Goal: Find specific page/section: Find specific page/section

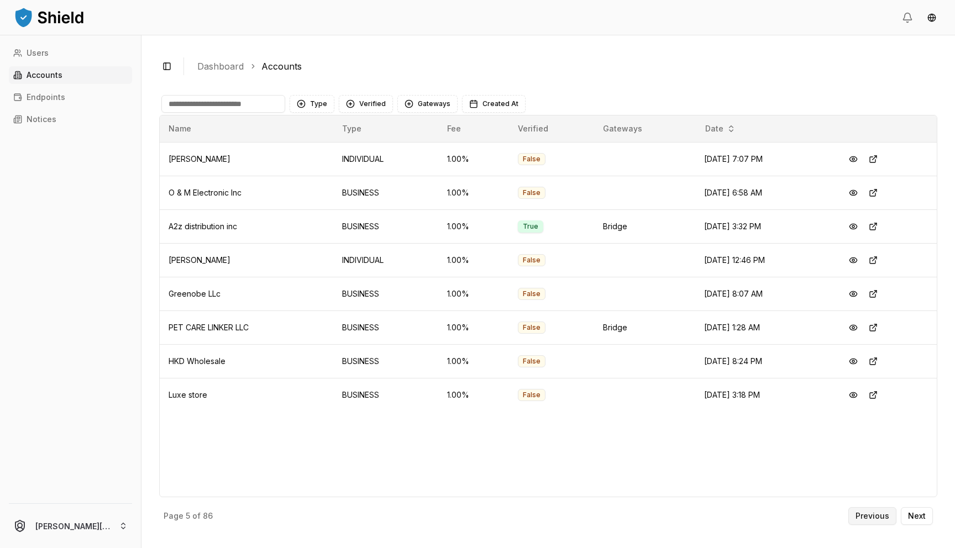
click at [862, 517] on p "Previous" at bounding box center [873, 516] width 34 height 8
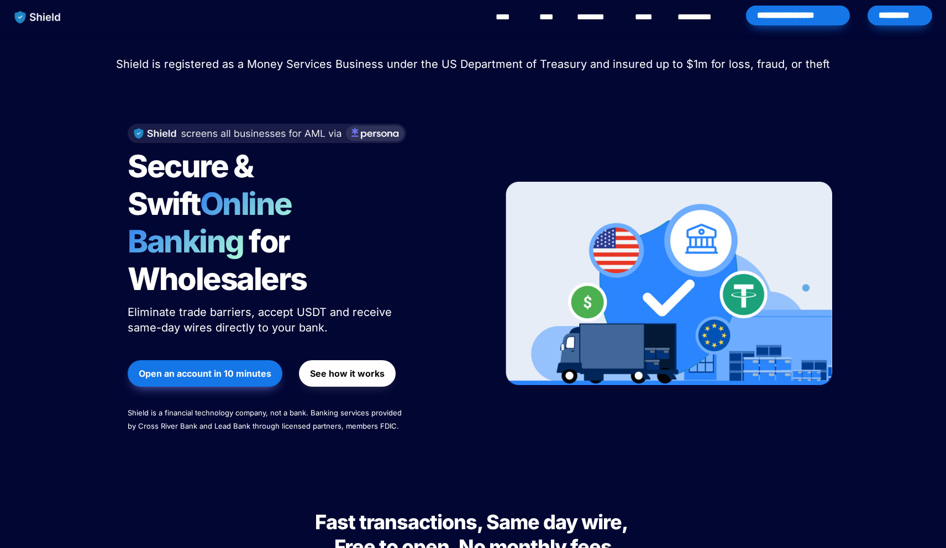
click at [910, 12] on div "*********" at bounding box center [900, 16] width 65 height 20
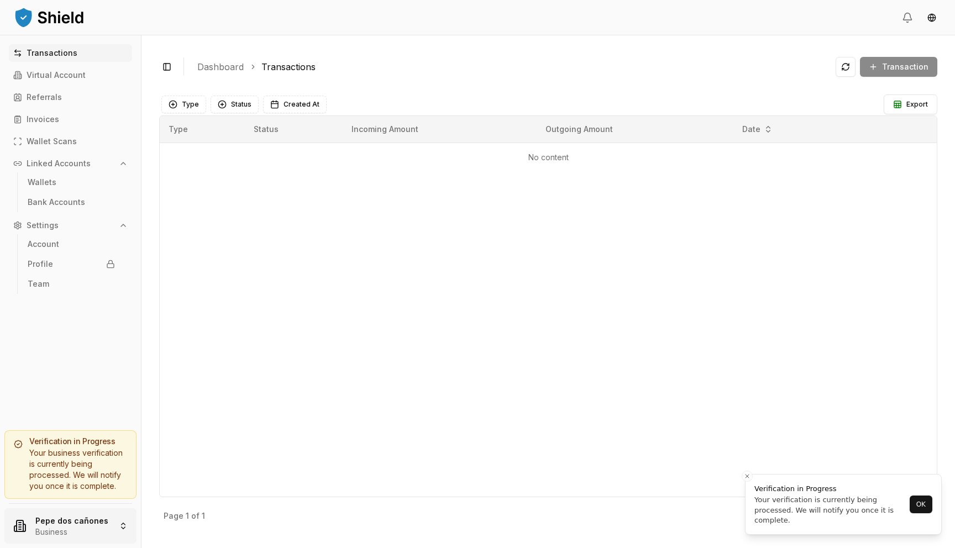
click at [77, 536] on html "Transactions Virtual Account Referrals Invoices Wallet Scans Linked Accounts Wa…" at bounding box center [477, 274] width 955 height 548
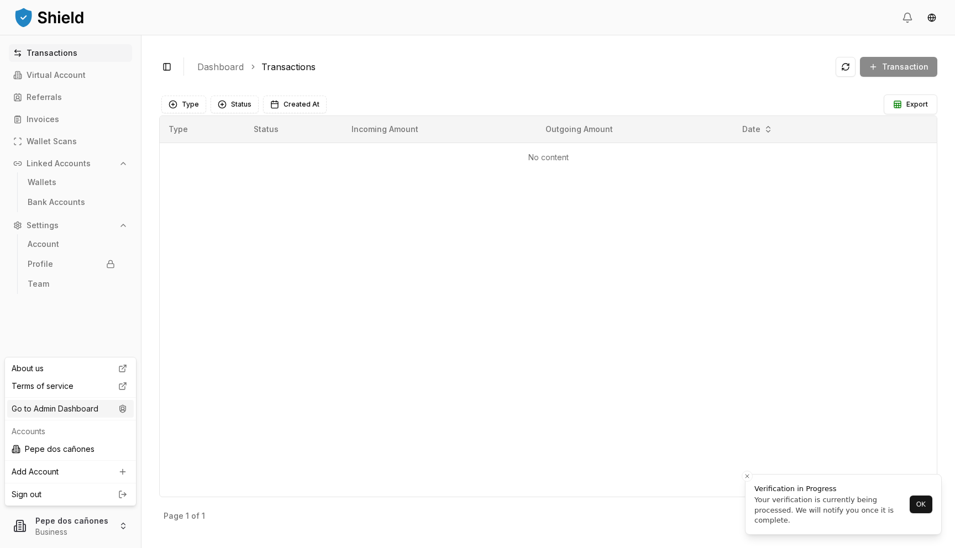
click at [100, 405] on div "Go to Admin Dashboard" at bounding box center [70, 409] width 127 height 18
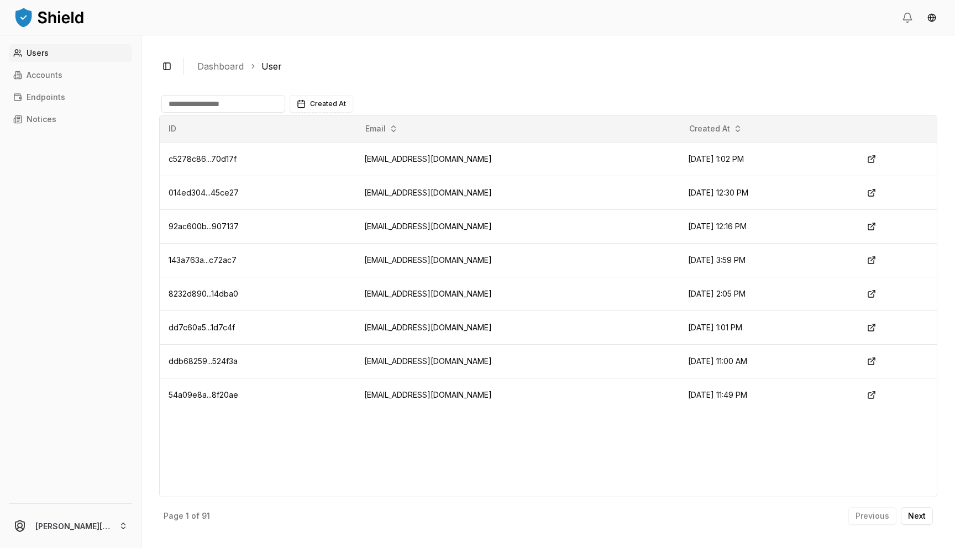
click at [65, 64] on div "Users Accounts Endpoints Notices" at bounding box center [70, 267] width 141 height 446
click at [62, 74] on link "Accounts" at bounding box center [70, 75] width 123 height 18
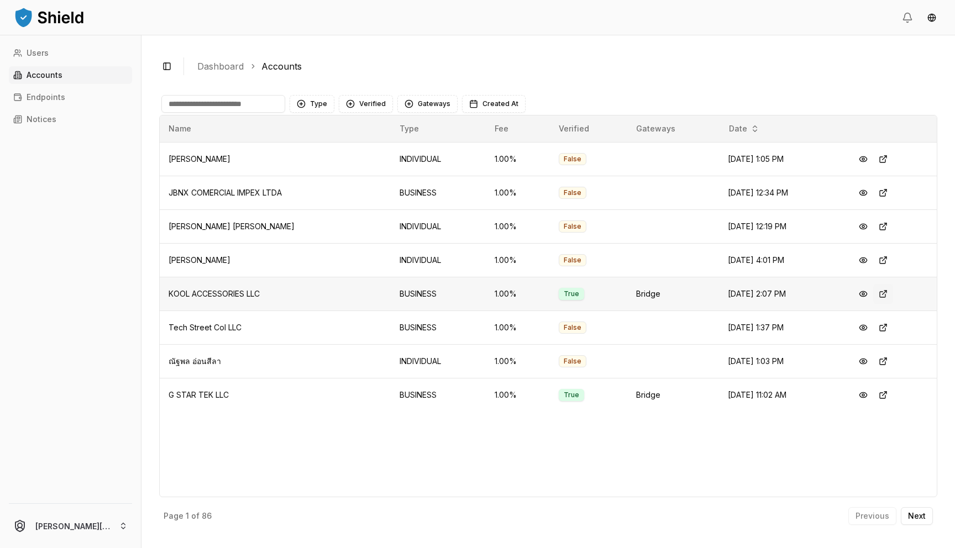
click at [886, 294] on button at bounding box center [883, 294] width 20 height 20
